Goal: Transaction & Acquisition: Obtain resource

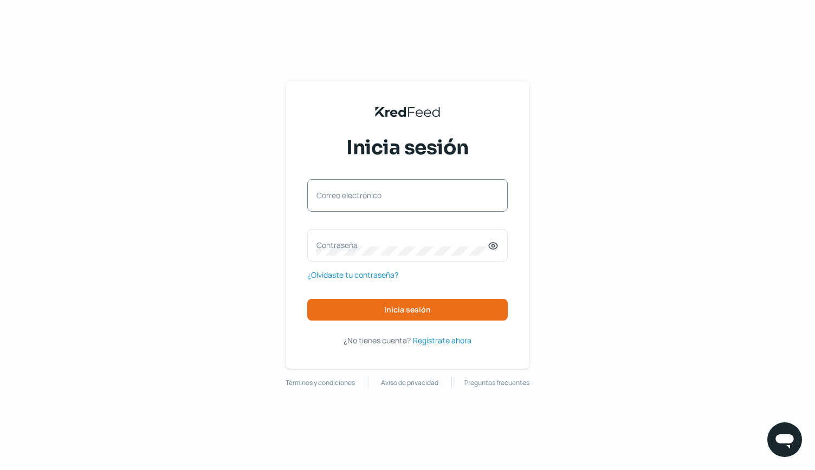
click at [344, 189] on div "Correo electrónico" at bounding box center [407, 195] width 201 height 33
type input "[PERSON_NAME][EMAIL_ADDRESS][PERSON_NAME][PERSON_NAME][DOMAIN_NAME]"
click at [341, 247] on label "Contraseña" at bounding box center [402, 245] width 171 height 10
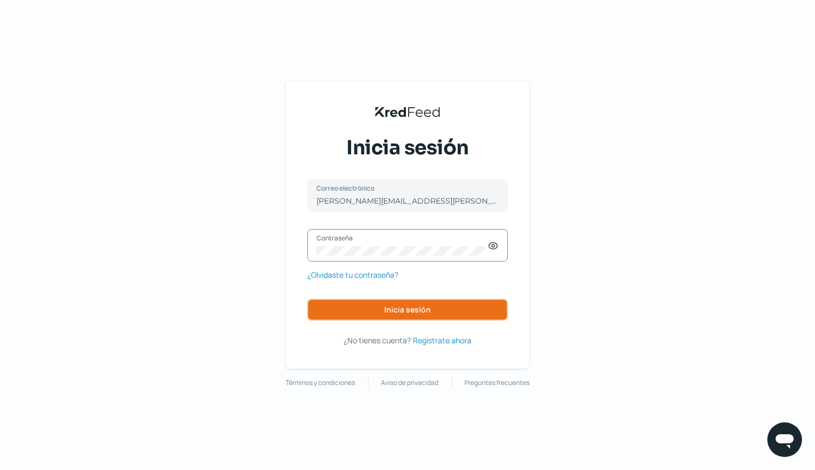
click at [368, 317] on button "Inicia sesión" at bounding box center [407, 310] width 201 height 22
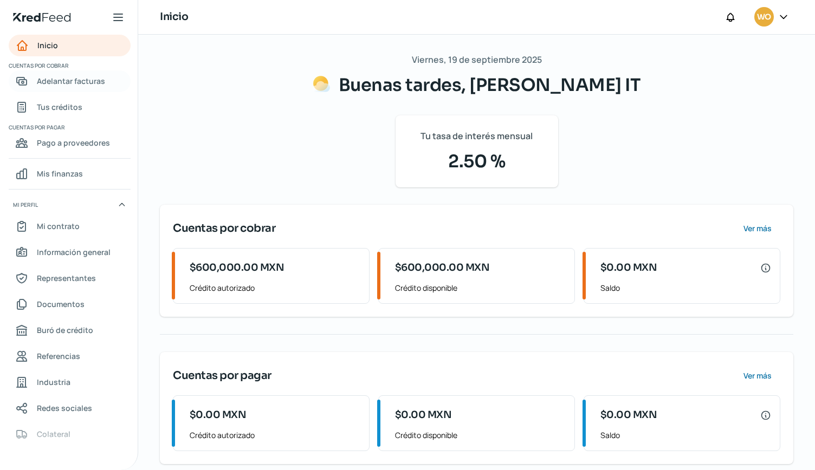
click at [93, 80] on span "Adelantar facturas" at bounding box center [71, 81] width 68 height 14
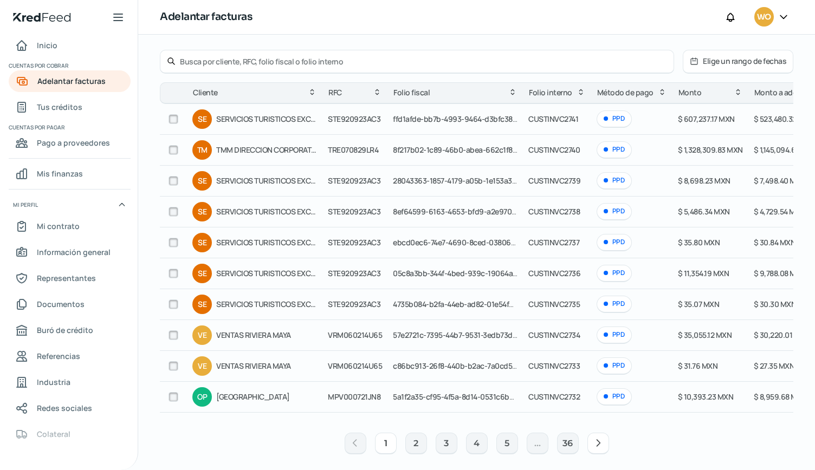
scroll to position [76, 0]
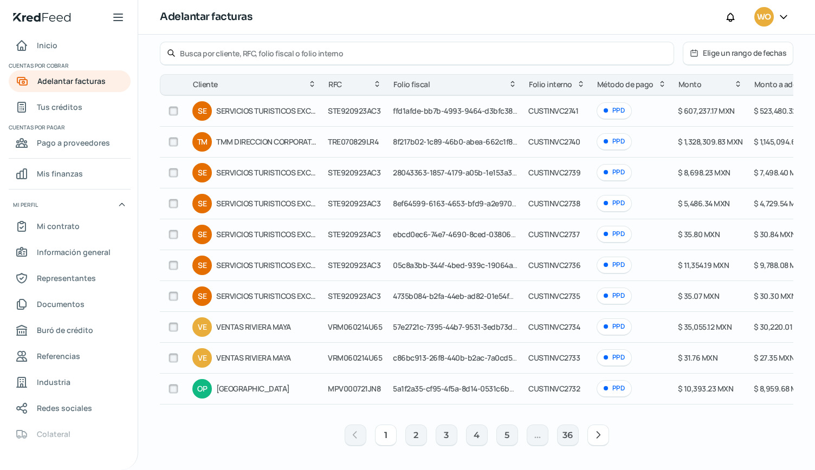
click at [596, 440] on icon at bounding box center [598, 435] width 11 height 11
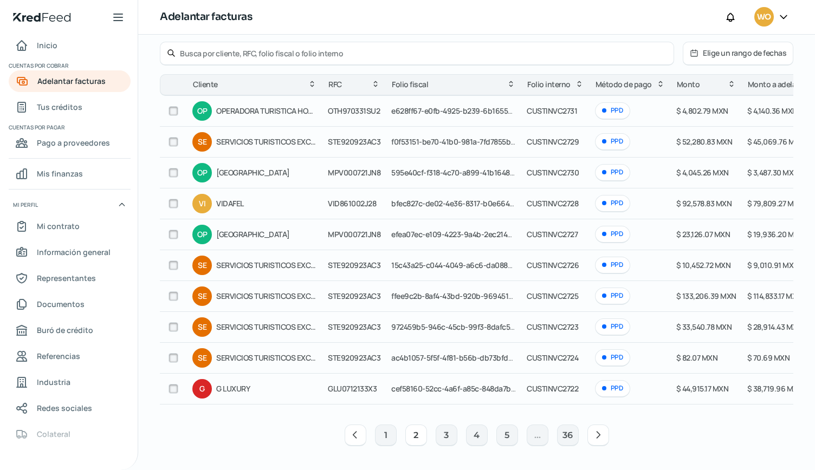
click at [593, 438] on icon at bounding box center [598, 435] width 11 height 11
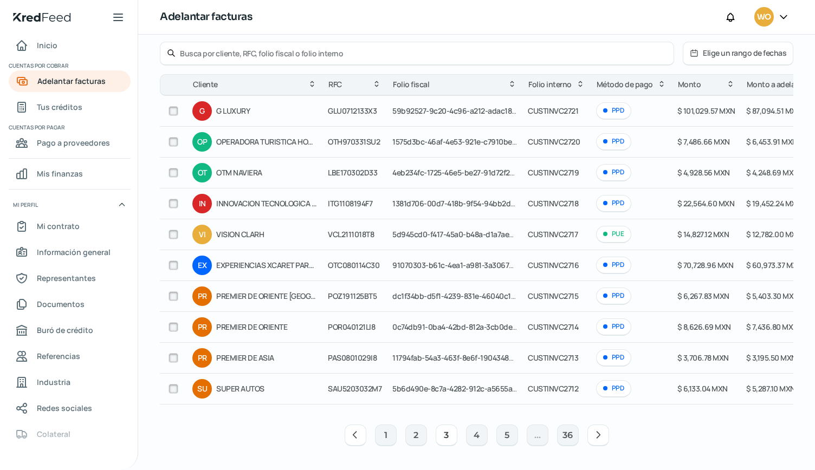
click at [595, 431] on icon at bounding box center [598, 435] width 11 height 11
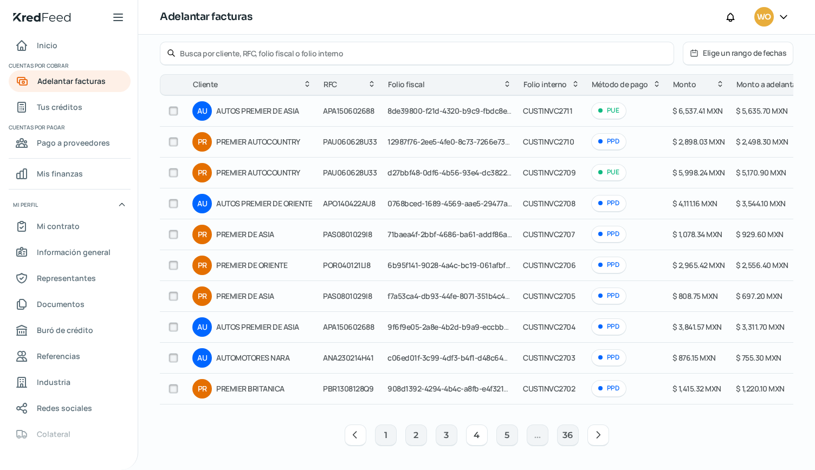
click at [589, 439] on button at bounding box center [598, 436] width 22 height 22
click at [623, 437] on icon at bounding box center [628, 435] width 11 height 11
click at [476, 437] on button "7" at bounding box center [477, 436] width 22 height 22
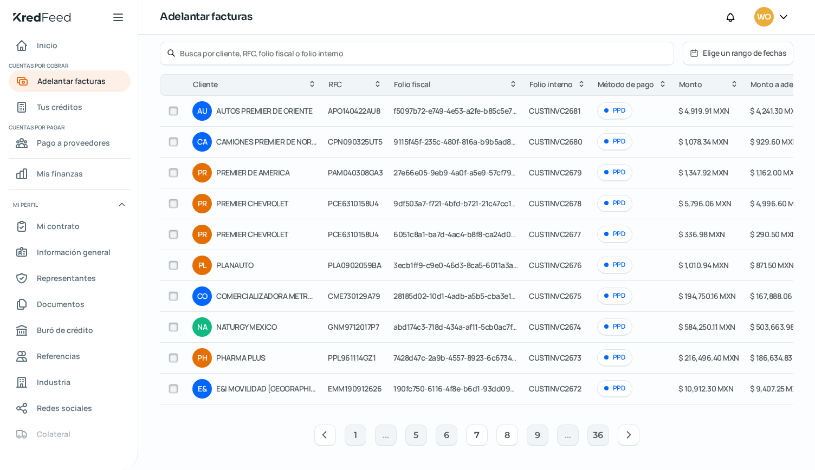
click at [509, 434] on button "8" at bounding box center [507, 436] width 22 height 22
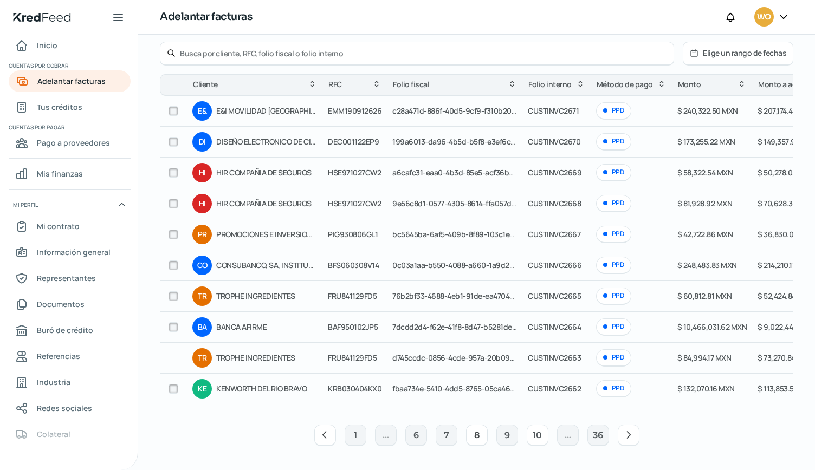
click at [527, 435] on button "10" at bounding box center [538, 436] width 22 height 22
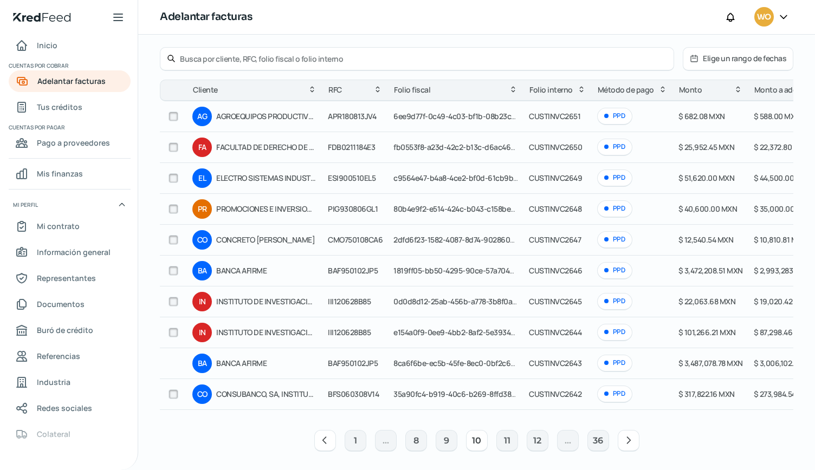
scroll to position [69, 0]
click at [442, 446] on button "9" at bounding box center [447, 441] width 22 height 22
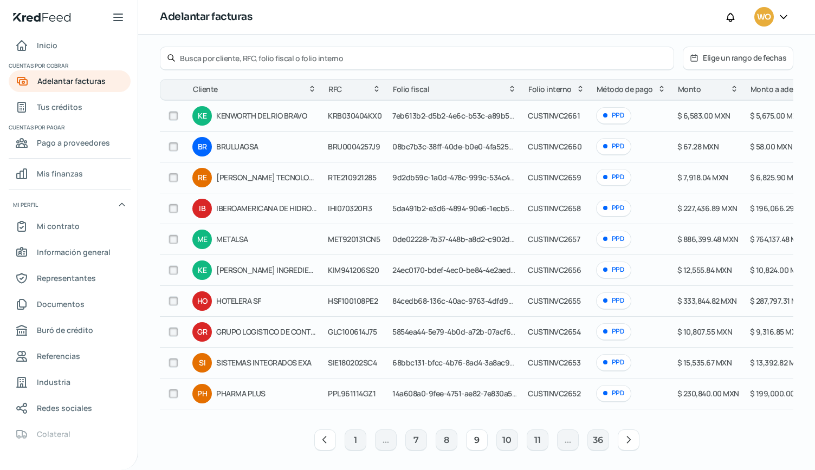
click at [175, 241] on input "checkbox" at bounding box center [174, 240] width 10 height 10
checkbox input "true"
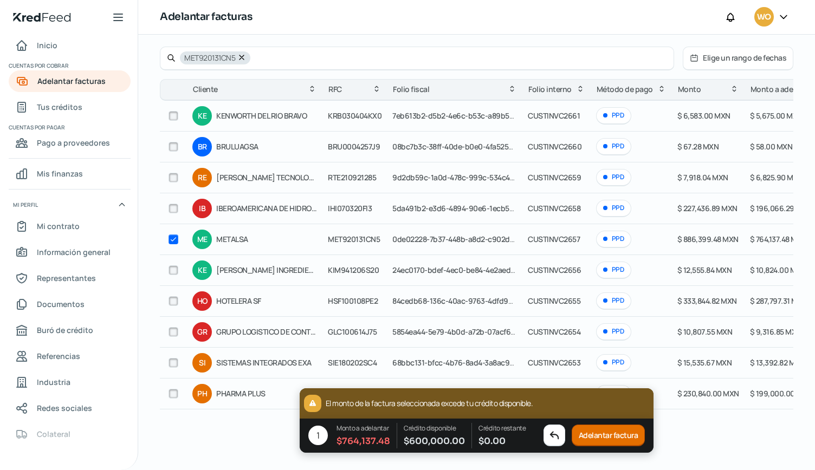
click at [597, 439] on button "Adelantar factura" at bounding box center [609, 436] width 74 height 22
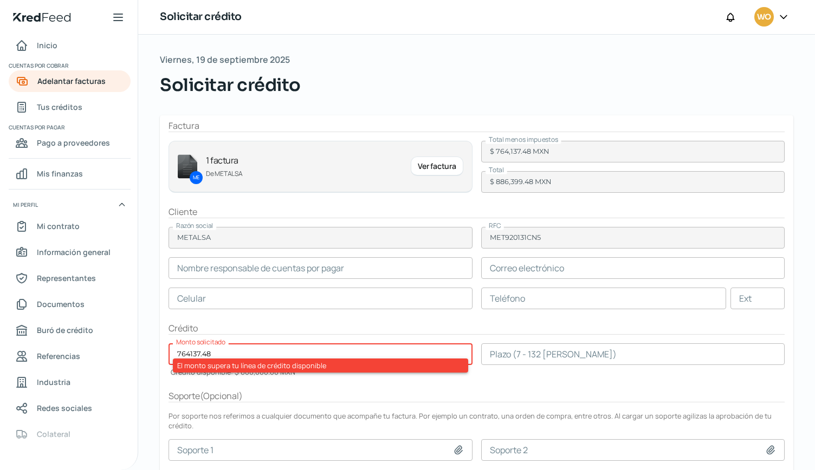
drag, startPoint x: 235, startPoint y: 349, endPoint x: 134, endPoint y: 342, distance: 101.1
click at [134, 342] on div "Inicio | KredFeed Inicio Cuentas por cobrar Adelantar facturas Tus créditos Cue…" at bounding box center [407, 235] width 815 height 470
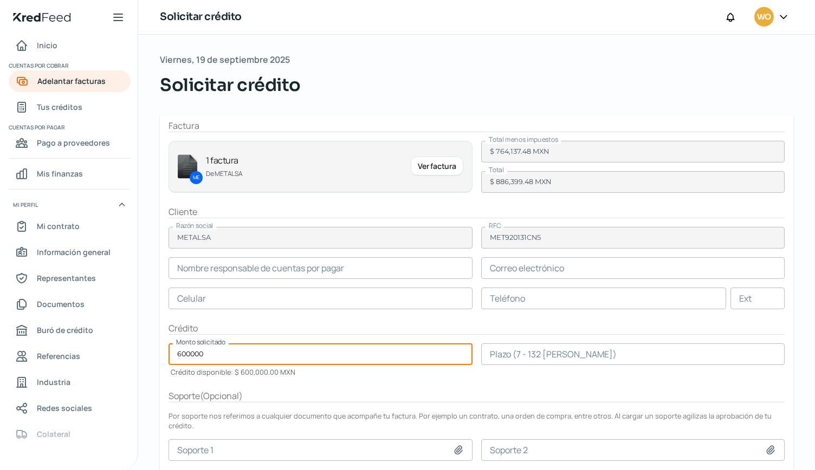
type input "600000"
click at [151, 319] on div "Viernes, 19 de septiembre 2025 Solicitar crédito Factura ME 1 factura De METALS…" at bounding box center [476, 297] width 677 height 525
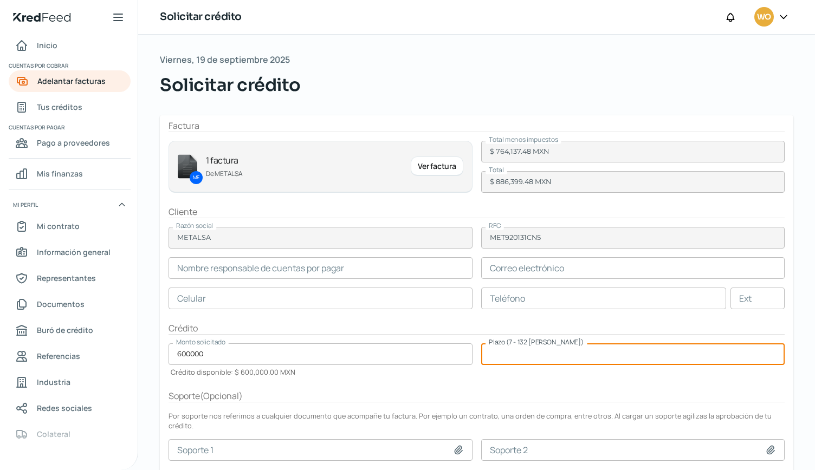
click at [494, 358] on input "number" at bounding box center [633, 355] width 304 height 22
type input "90"
click at [467, 380] on form "Factura ME 1 factura De METALSA Ver factura Total menos impuestos $ 764,137.48 …" at bounding box center [477, 328] width 634 height 427
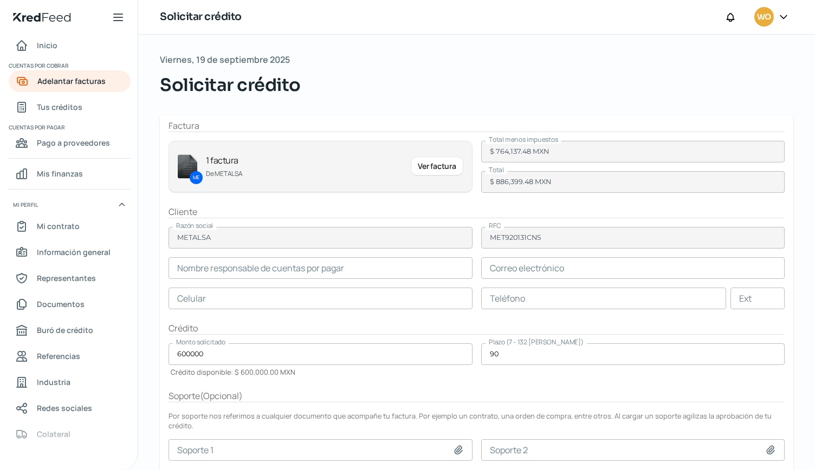
click at [815, 154] on div "Viernes, 19 de septiembre 2025 Solicitar crédito Factura ME 1 factura De METALS…" at bounding box center [476, 253] width 677 height 436
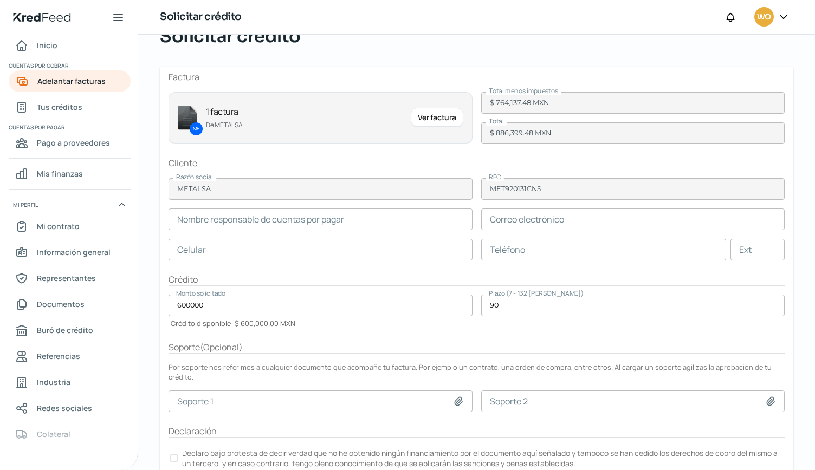
scroll to position [74, 0]
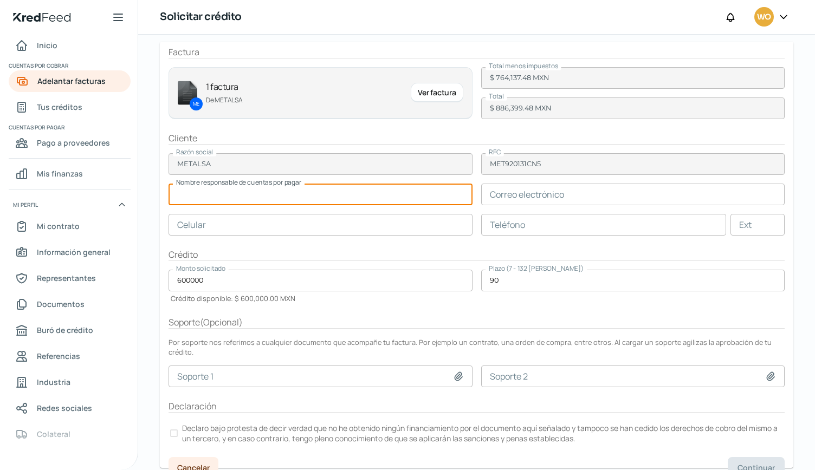
click at [318, 188] on input "text" at bounding box center [321, 195] width 304 height 22
type input "[PERSON_NAME]"
click at [495, 195] on input "text" at bounding box center [633, 195] width 304 height 22
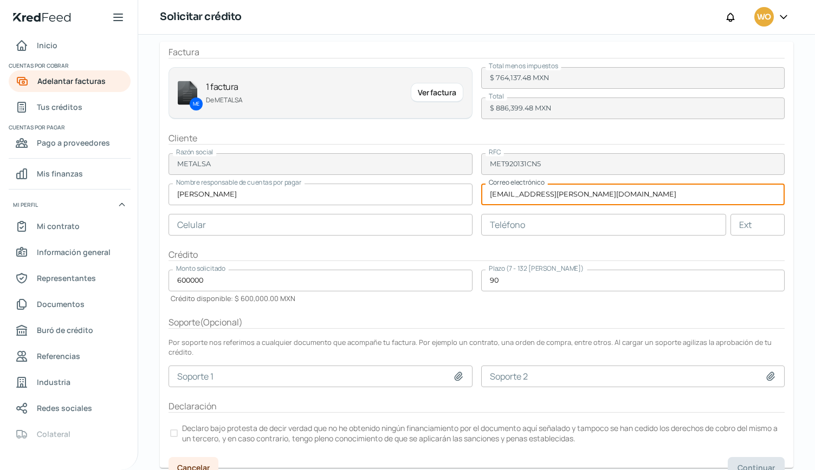
type input "[EMAIL_ADDRESS][PERSON_NAME][DOMAIN_NAME]"
click at [348, 228] on input "text" at bounding box center [321, 225] width 304 height 22
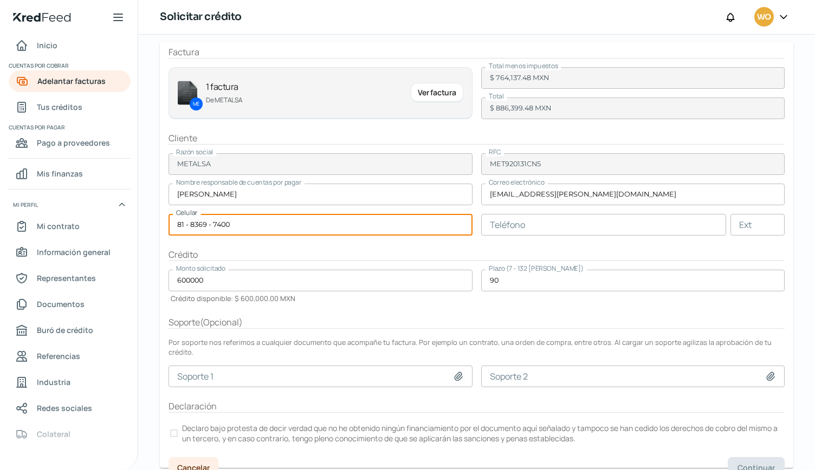
type input "81 - 8369 - 7400"
click at [150, 221] on div "Viernes, 19 de septiembre 2025 Solicitar crédito Factura ME 1 factura De METALS…" at bounding box center [476, 223] width 677 height 525
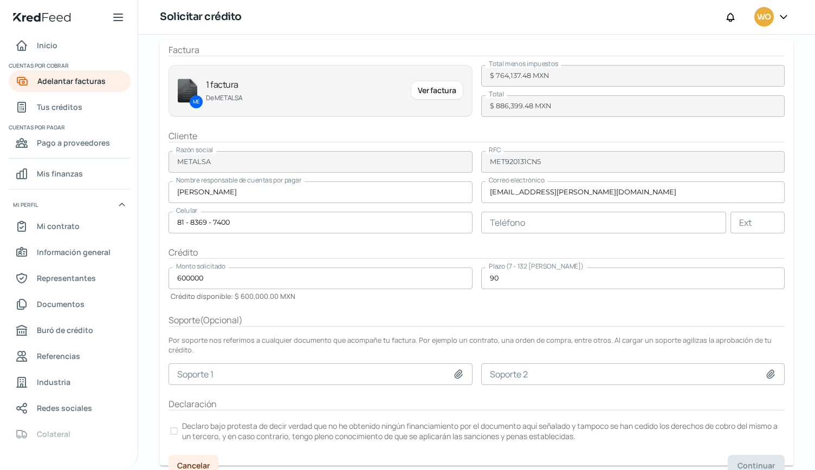
scroll to position [76, 0]
click at [175, 427] on div at bounding box center [174, 431] width 8 height 8
click at [745, 462] on span "Continuar" at bounding box center [756, 466] width 37 height 8
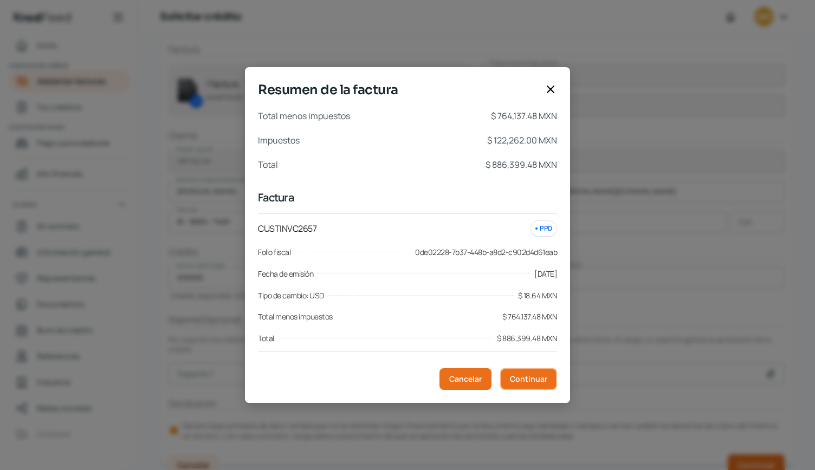
click at [544, 383] on span "Continuar" at bounding box center [528, 380] width 37 height 8
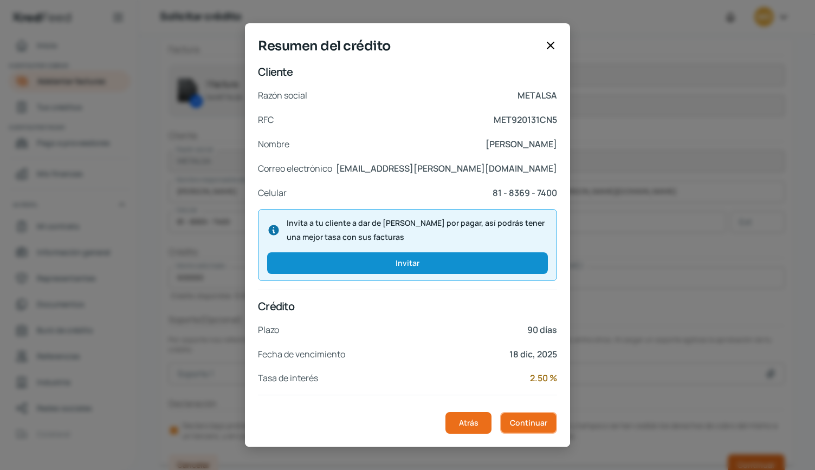
click at [535, 422] on span "Continuar" at bounding box center [528, 423] width 37 height 8
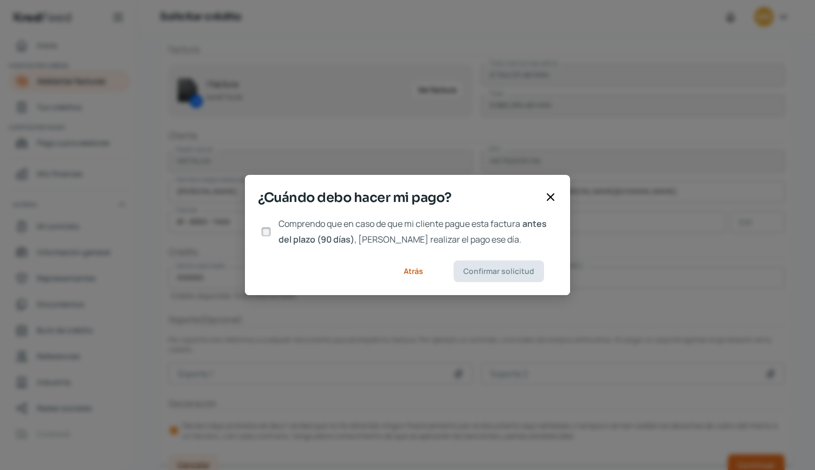
click at [270, 231] on input "Comprendo que en caso de que mi cliente pague esta factura antes del plazo (90 …" at bounding box center [266, 232] width 10 height 10
checkbox input "true"
click at [515, 277] on button "Confirmar solicitud" at bounding box center [499, 272] width 91 height 22
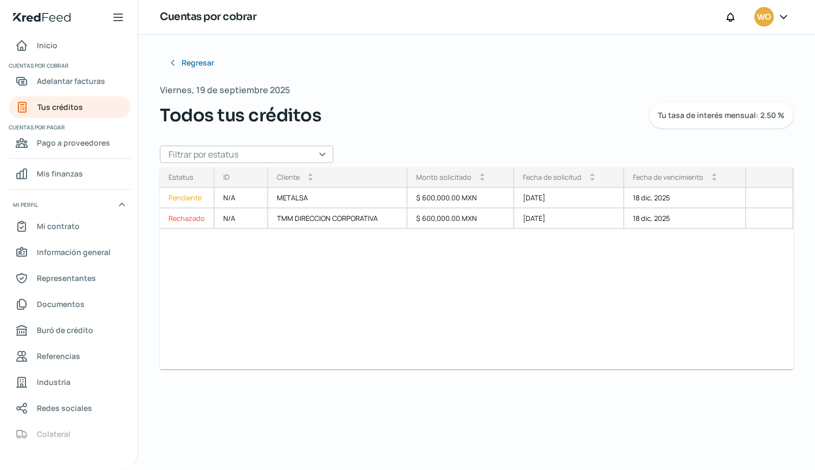
click at [791, 20] on div at bounding box center [784, 17] width 20 height 21
click at [786, 18] on icon at bounding box center [783, 16] width 11 height 11
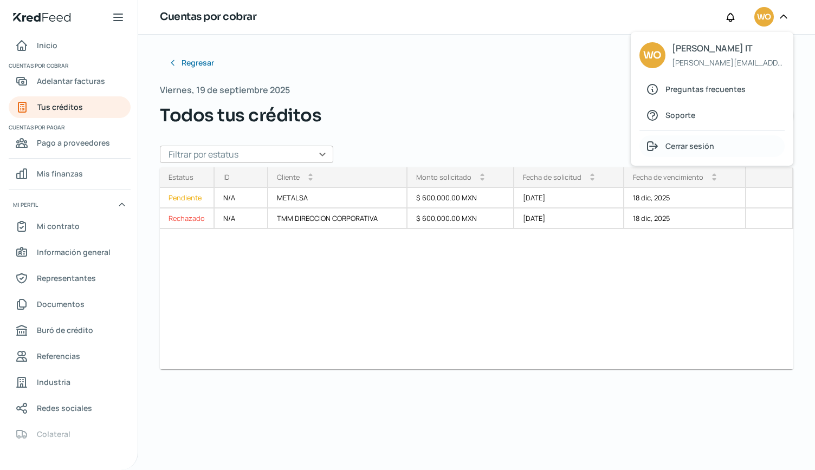
click at [700, 150] on span "Cerrar sesión" at bounding box center [690, 146] width 49 height 14
